Goal: Transaction & Acquisition: Purchase product/service

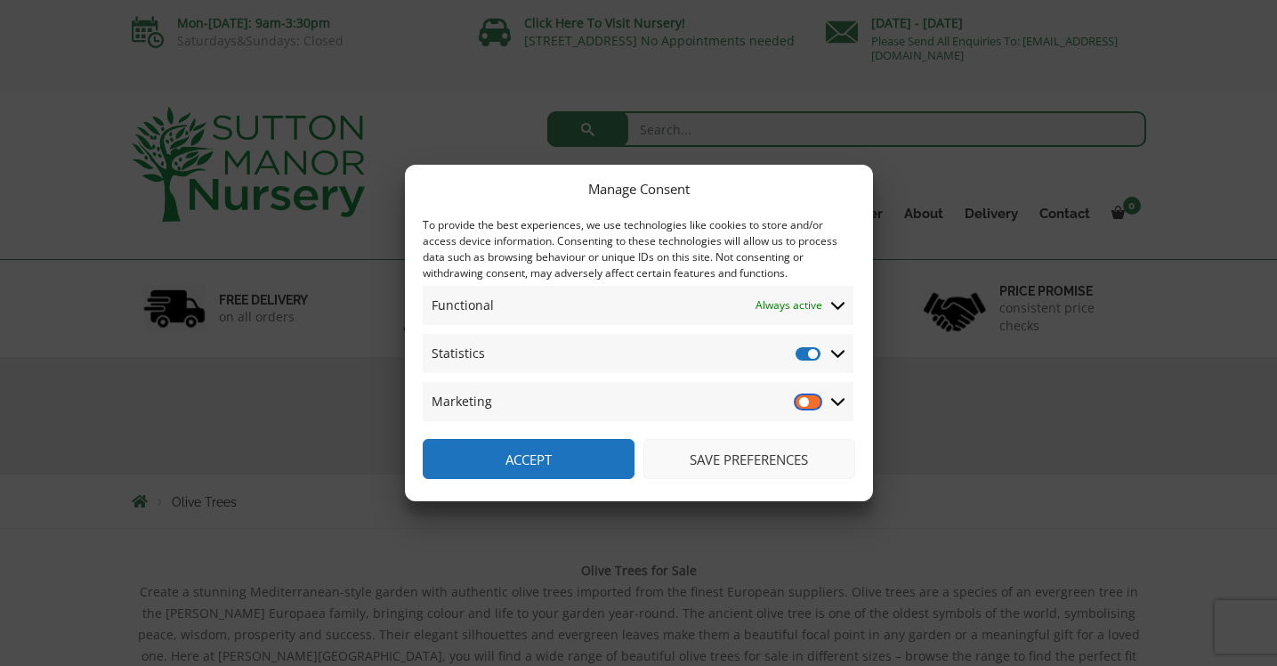
click at [804, 402] on input "Marketing" at bounding box center [808, 401] width 27 height 18
checkbox input "true"
click at [836, 302] on icon at bounding box center [838, 305] width 14 height 16
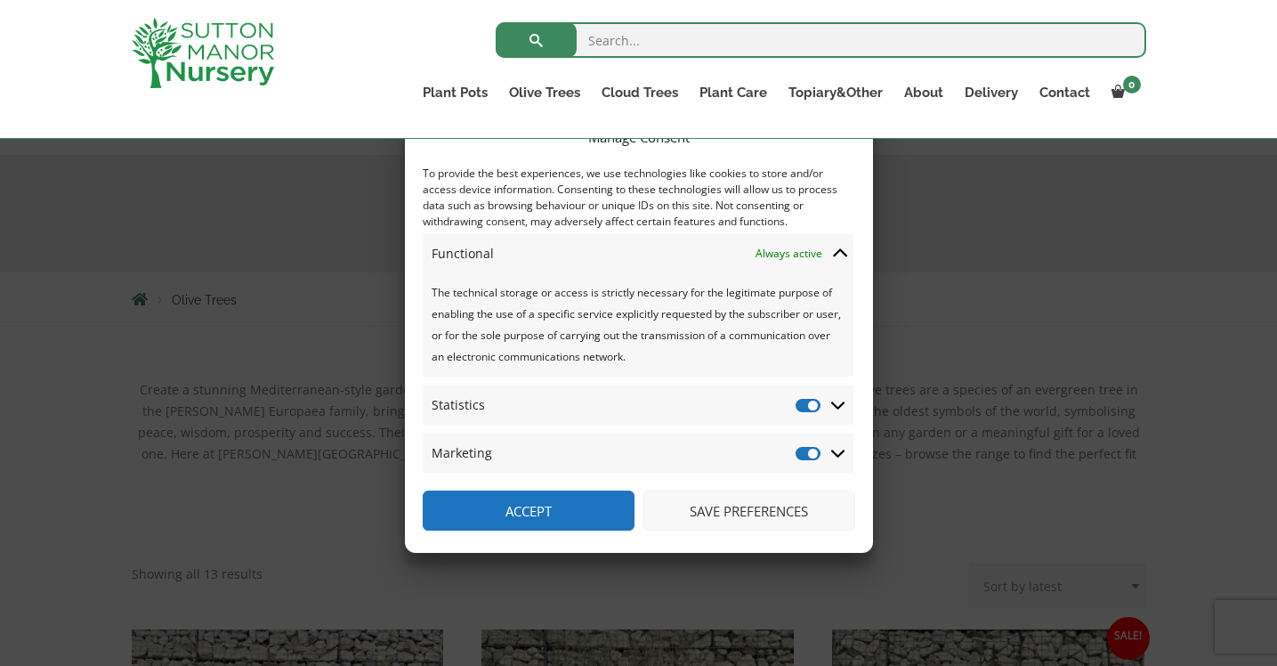
scroll to position [174, 0]
click at [811, 408] on input "Statistics" at bounding box center [808, 405] width 27 height 18
checkbox input "false"
click at [808, 456] on input "Marketing" at bounding box center [808, 453] width 27 height 18
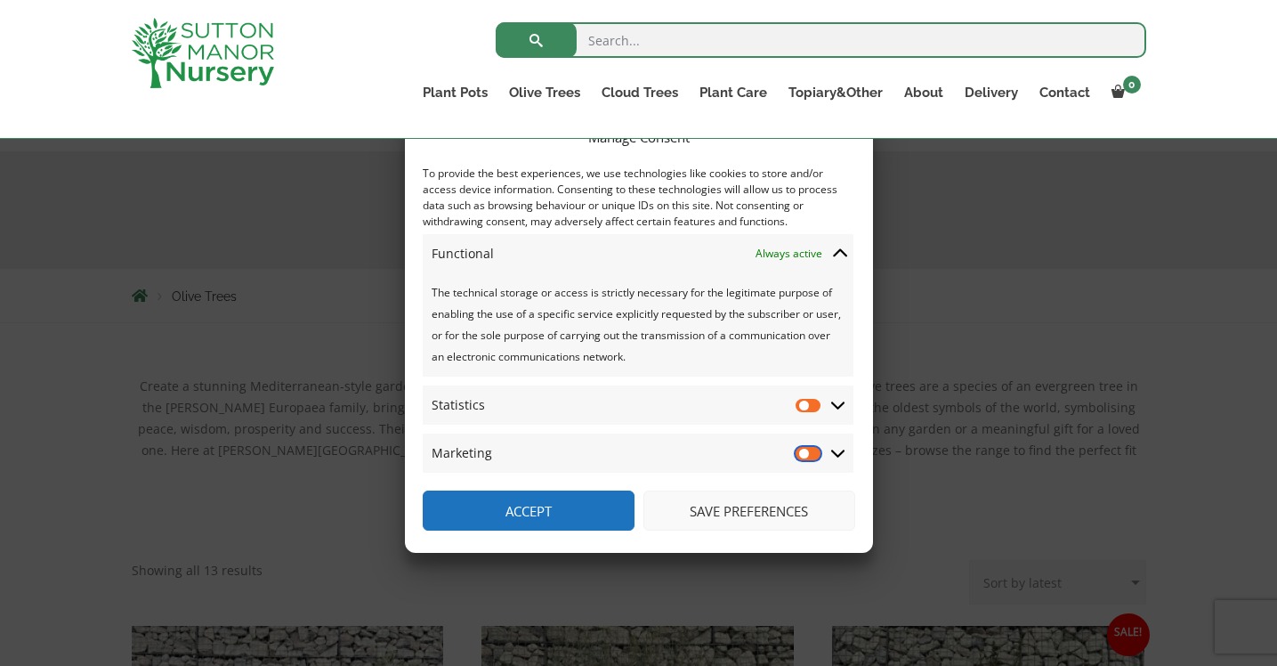
checkbox input "true"
click at [809, 407] on input "Statistics" at bounding box center [808, 405] width 27 height 18
checkbox input "true"
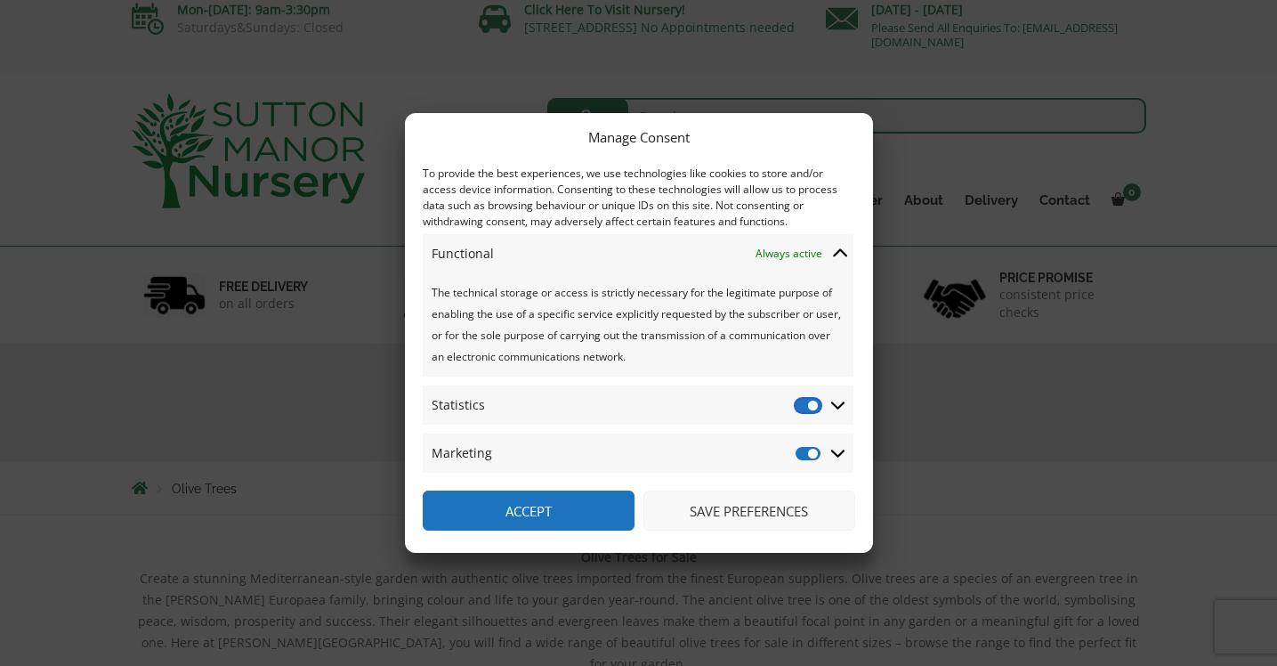
scroll to position [0, 0]
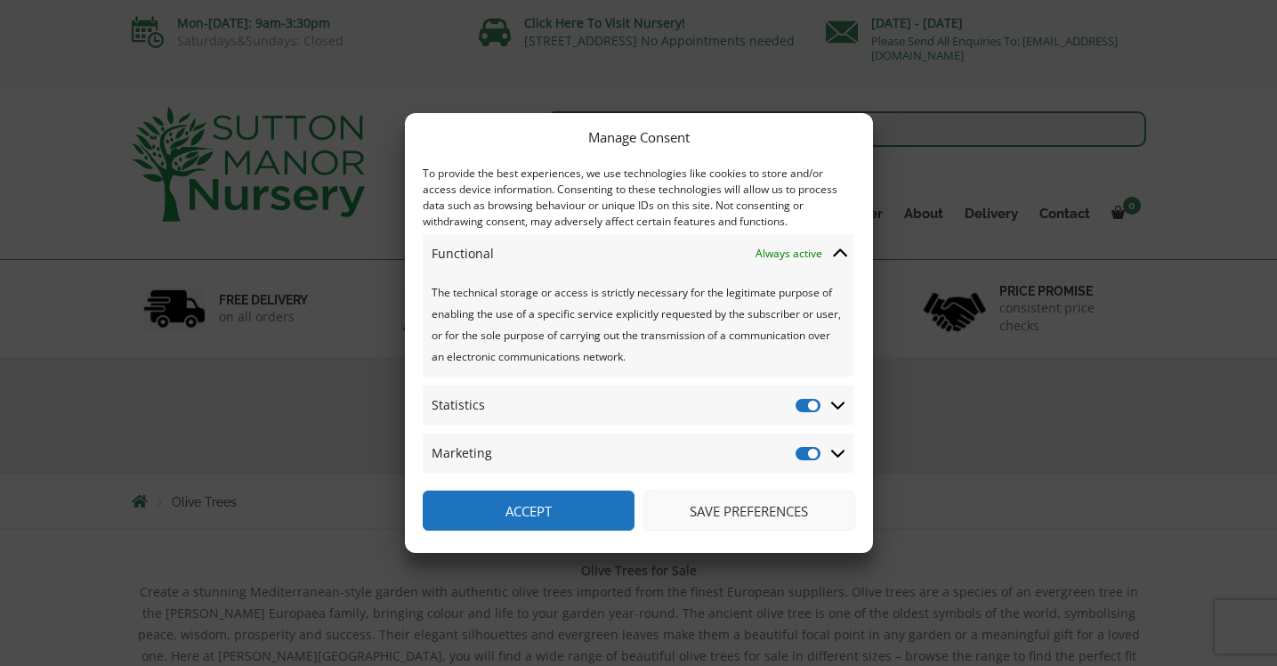
click at [748, 516] on button "Save preferences" at bounding box center [749, 510] width 212 height 40
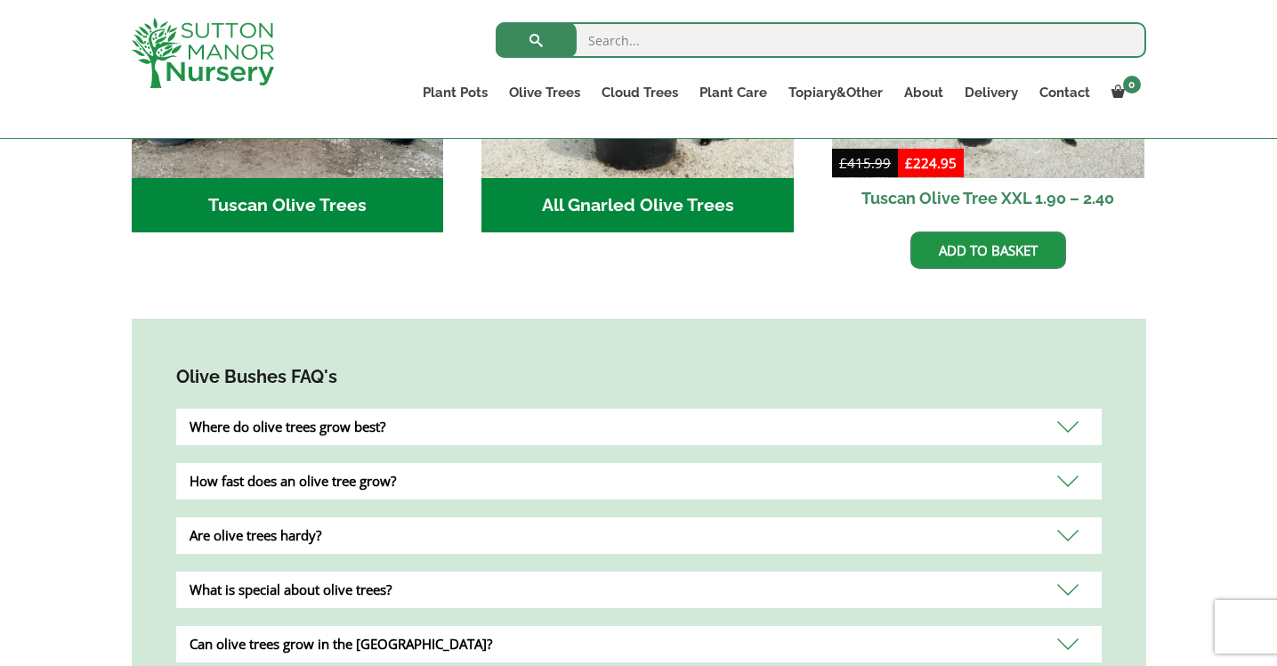
scroll to position [968, 0]
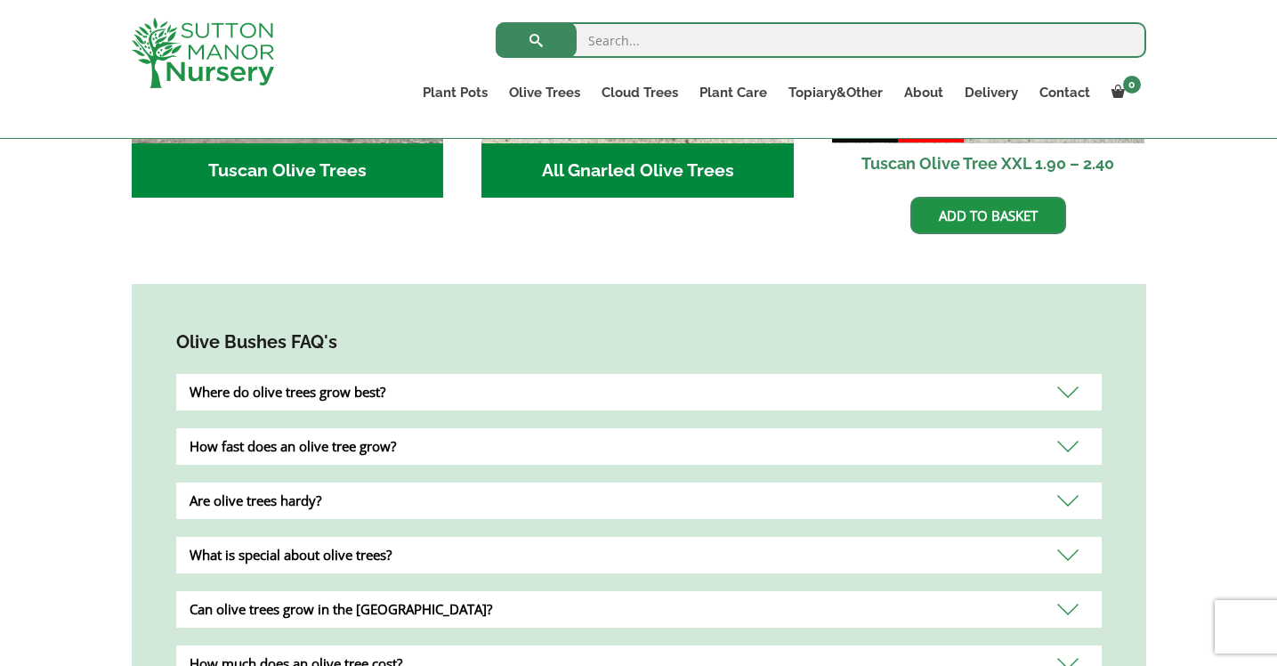
click at [673, 375] on div "Where do olive trees grow best?" at bounding box center [638, 392] width 925 height 36
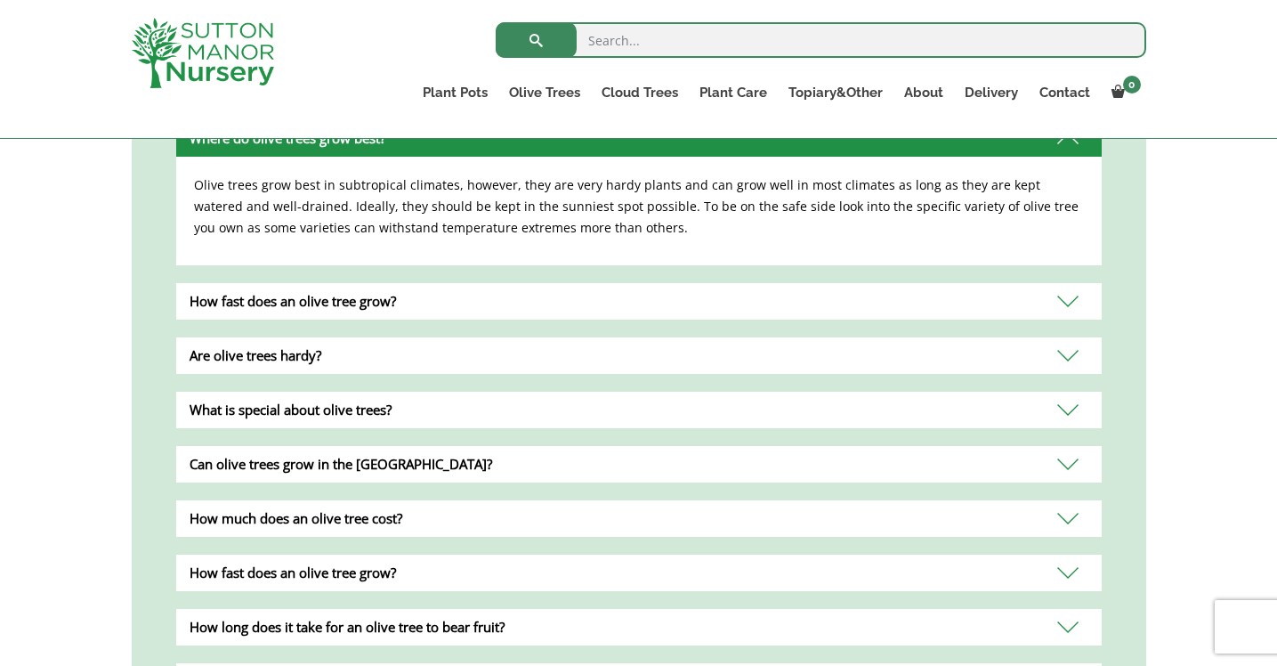
scroll to position [1223, 0]
click at [227, 343] on div "Are olive trees hardy?" at bounding box center [638, 354] width 925 height 36
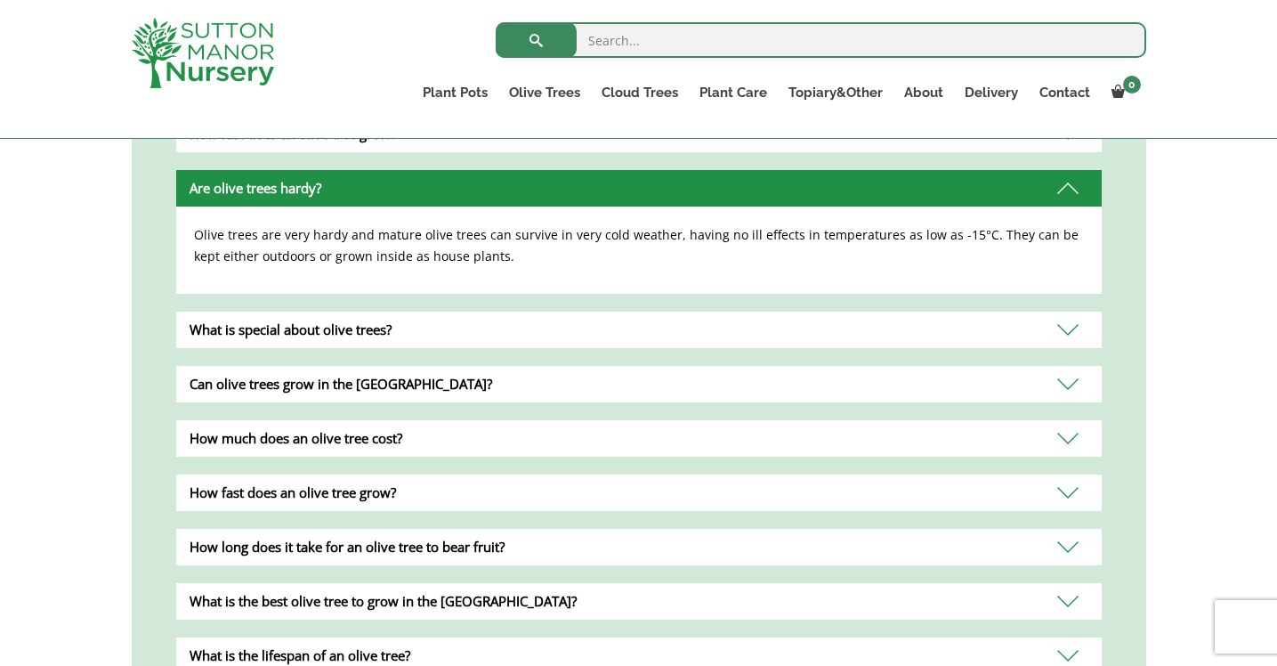
scroll to position [1283, 0]
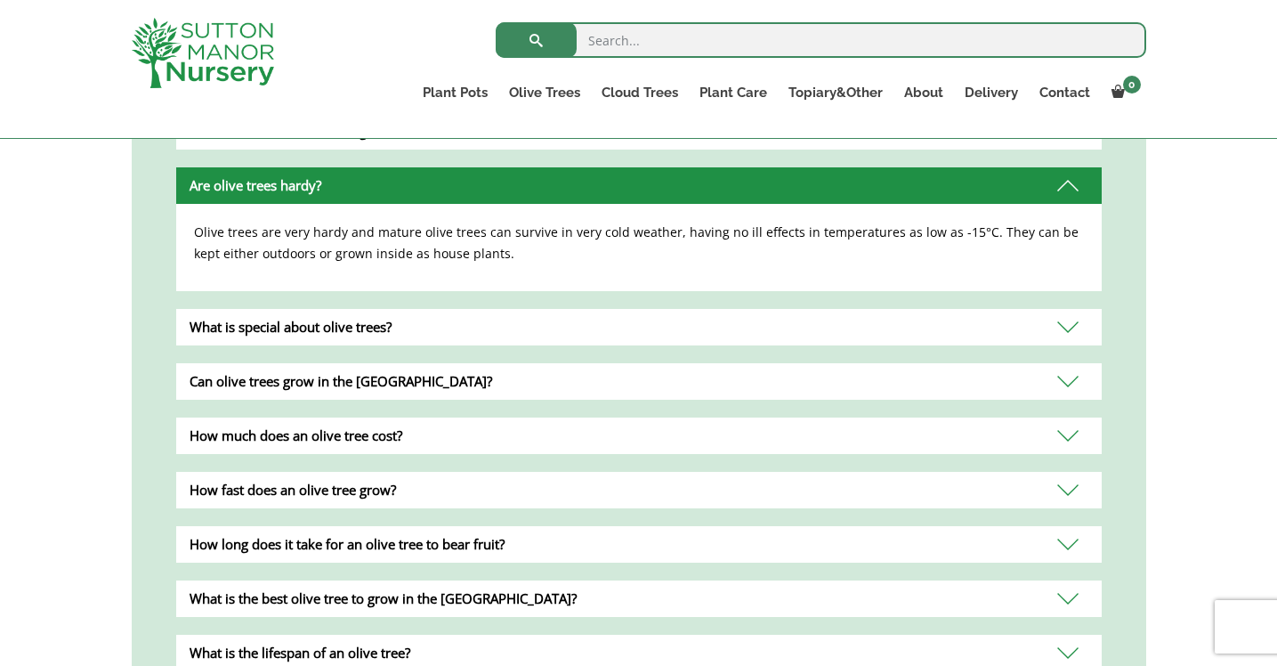
click at [232, 363] on div "Can olive trees grow in the UK?" at bounding box center [638, 381] width 925 height 36
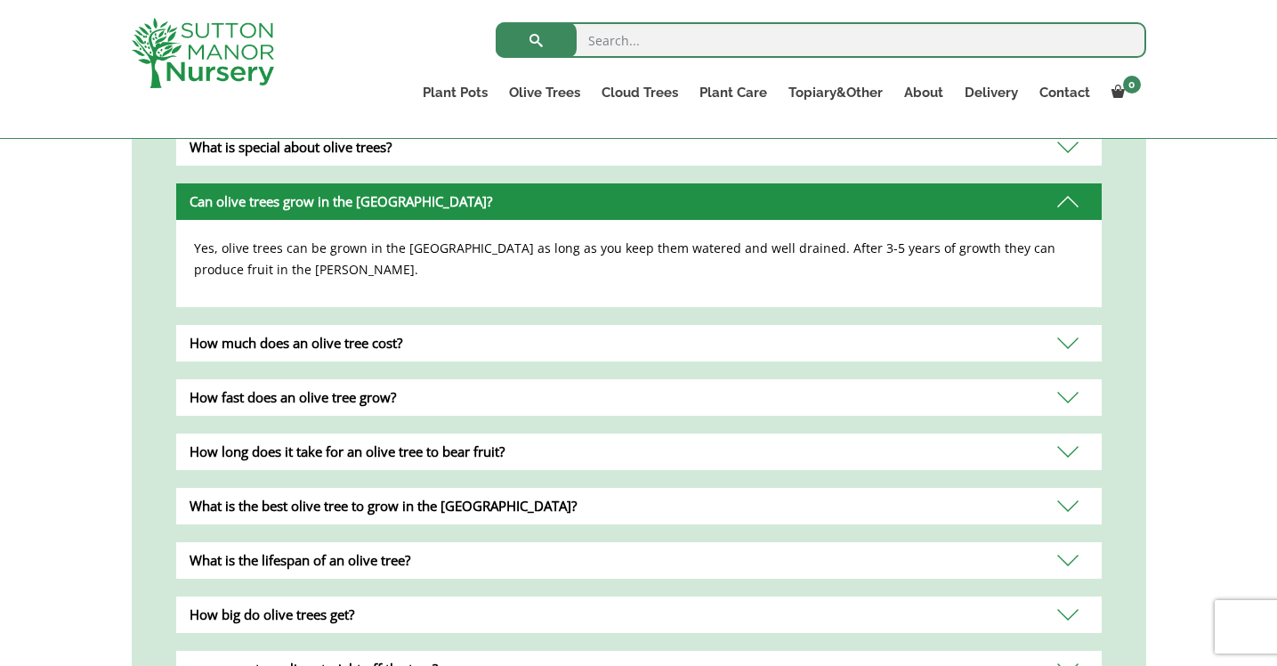
scroll to position [1377, 0]
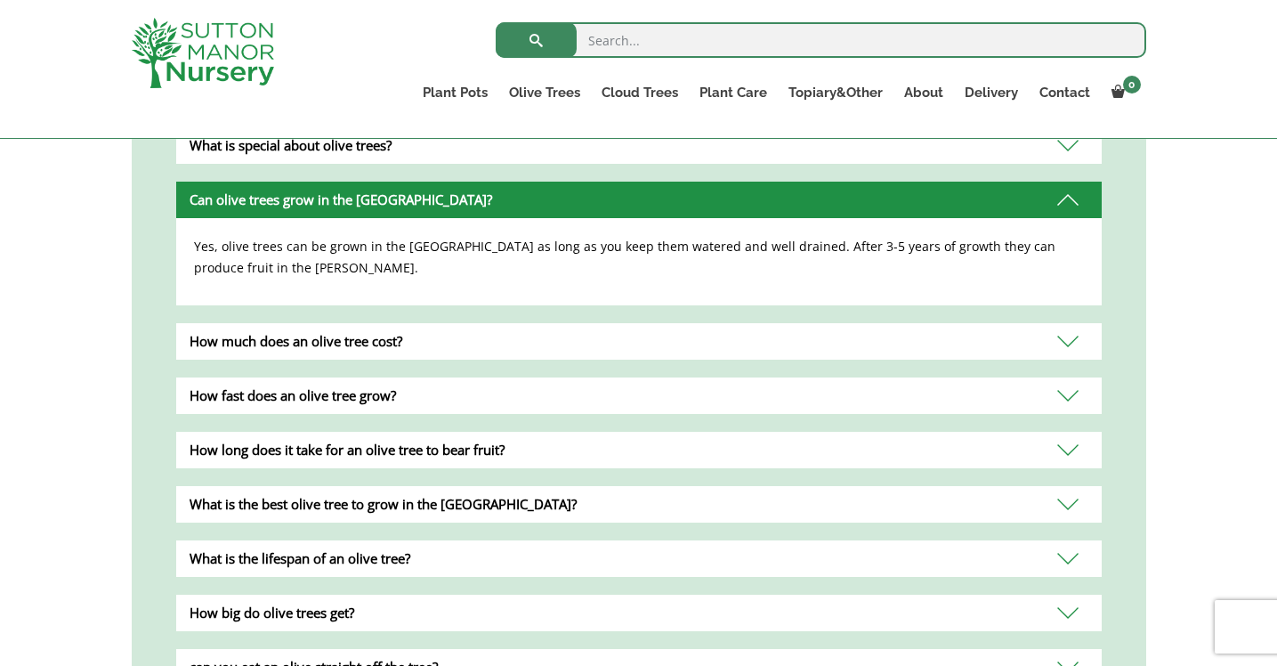
click at [263, 327] on div "How much does an olive tree cost?" at bounding box center [638, 341] width 925 height 36
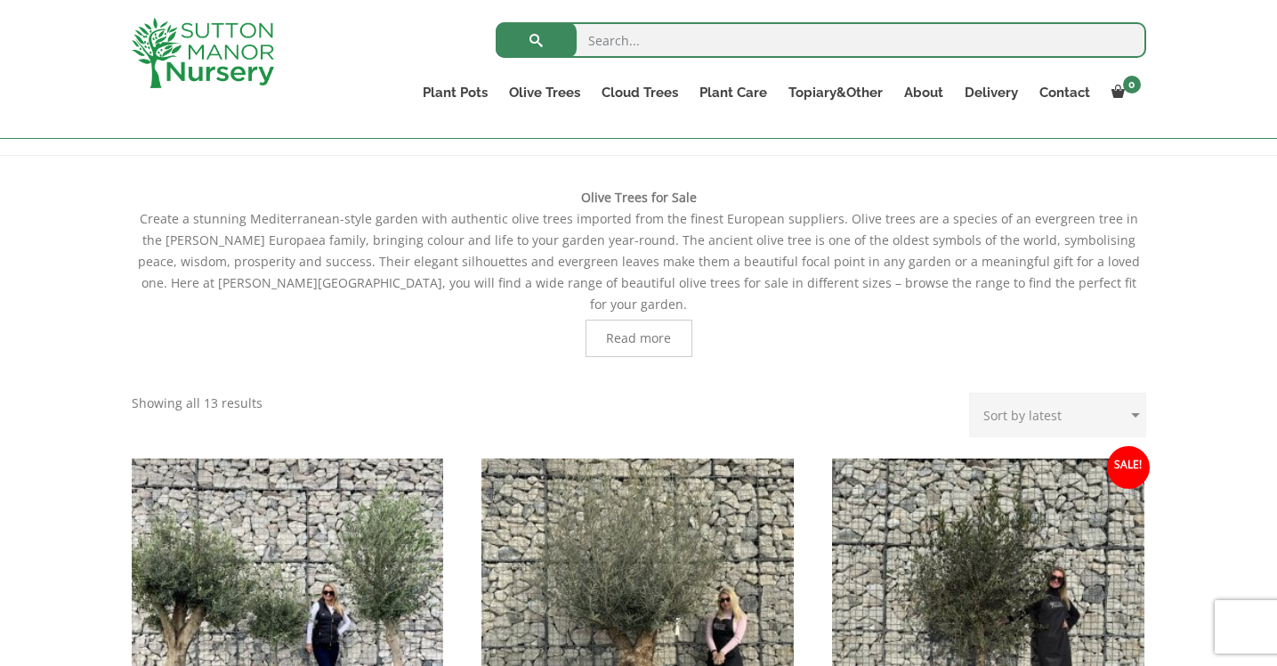
scroll to position [549, 0]
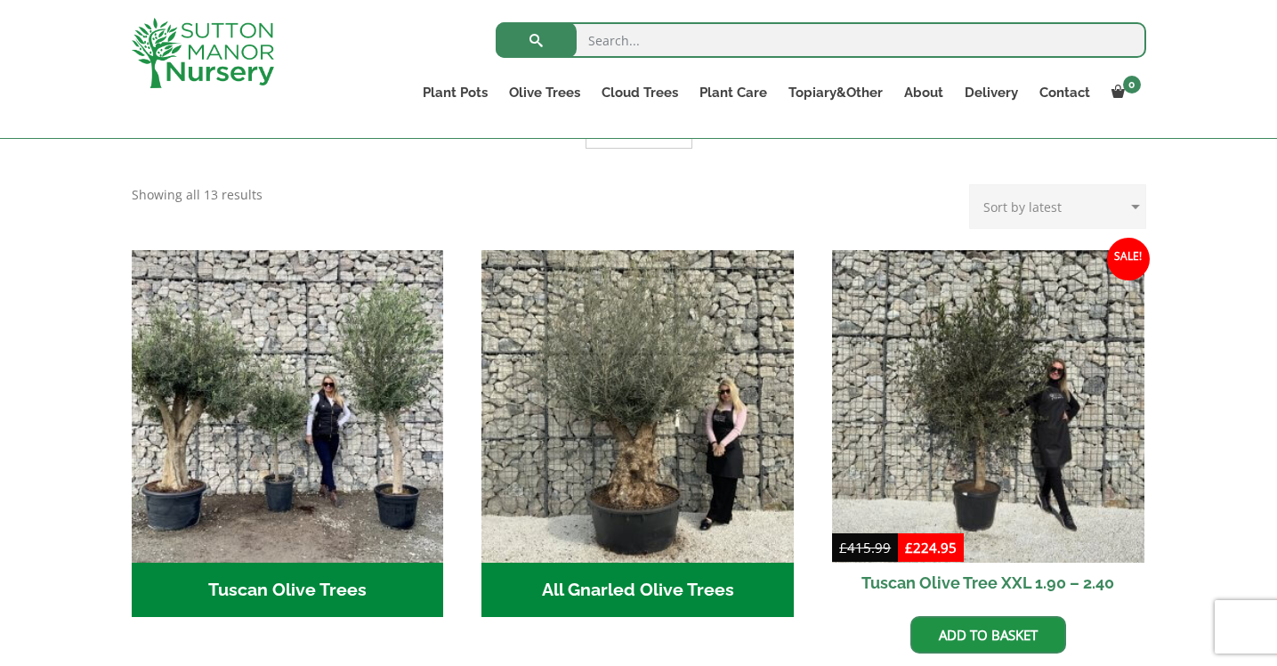
click at [606, 562] on h2 "All Gnarled Olive Trees (134)" at bounding box center [637, 589] width 312 height 55
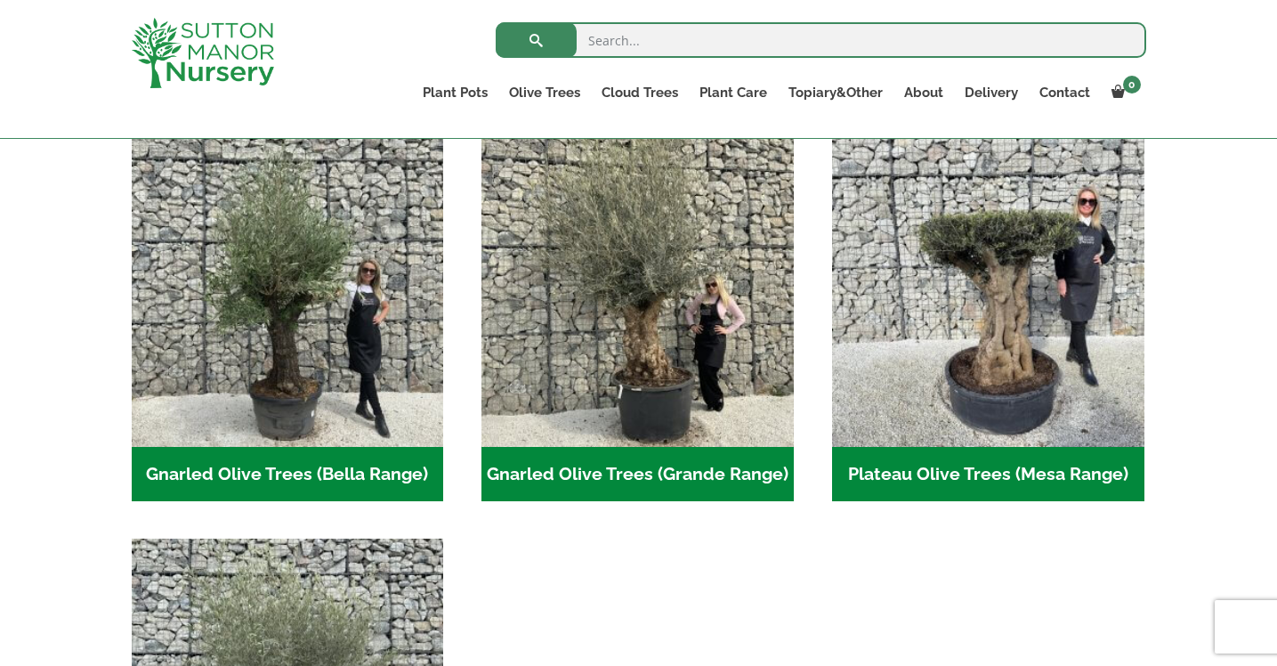
scroll to position [391, 0]
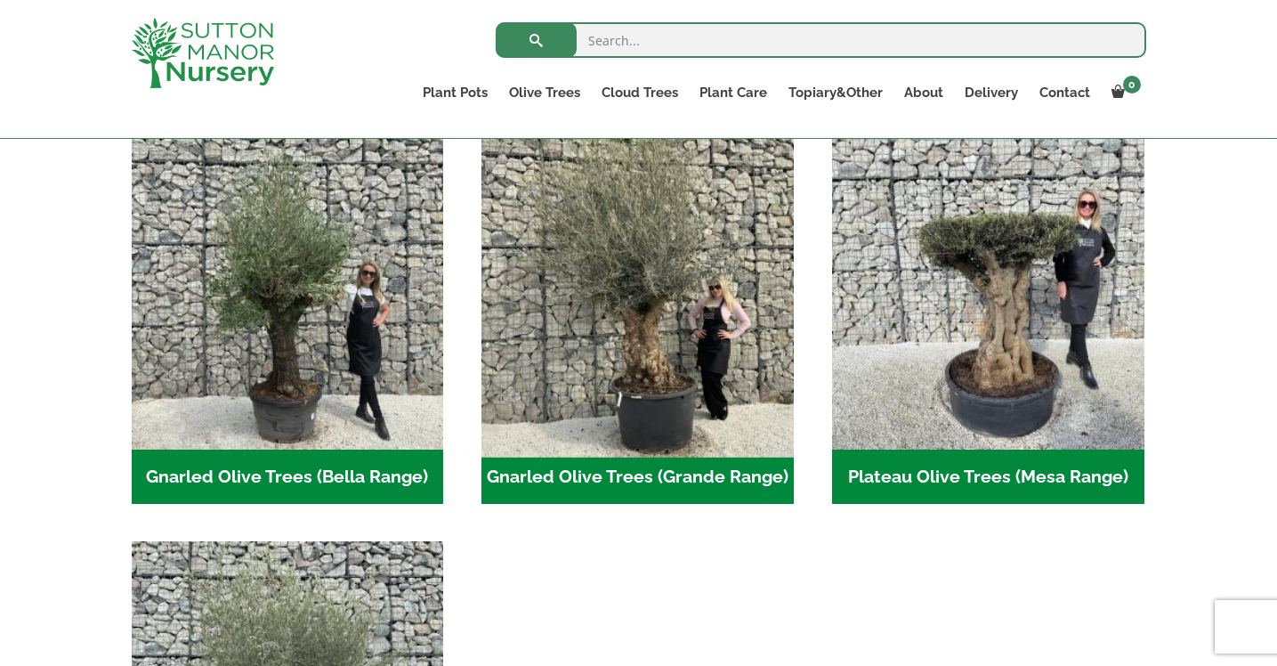
click at [596, 416] on img "Visit product category Gnarled Olive Trees (Grande Range)" at bounding box center [637, 292] width 327 height 327
